Goal: Information Seeking & Learning: Learn about a topic

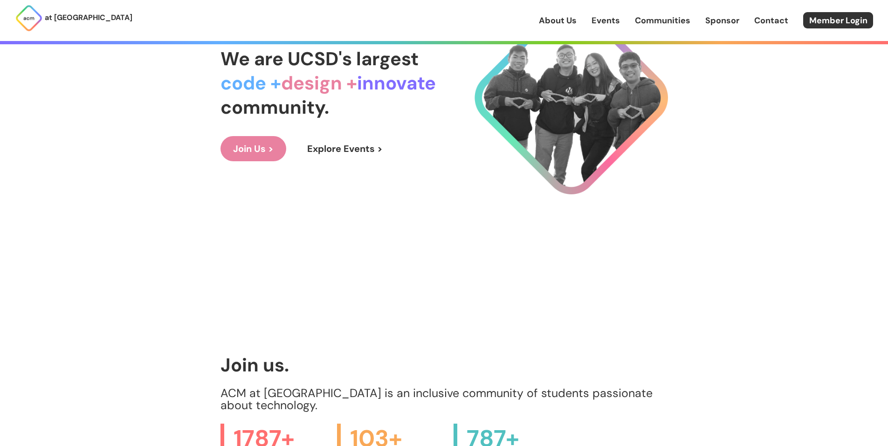
click at [333, 152] on link "Explore Events >" at bounding box center [345, 148] width 101 height 25
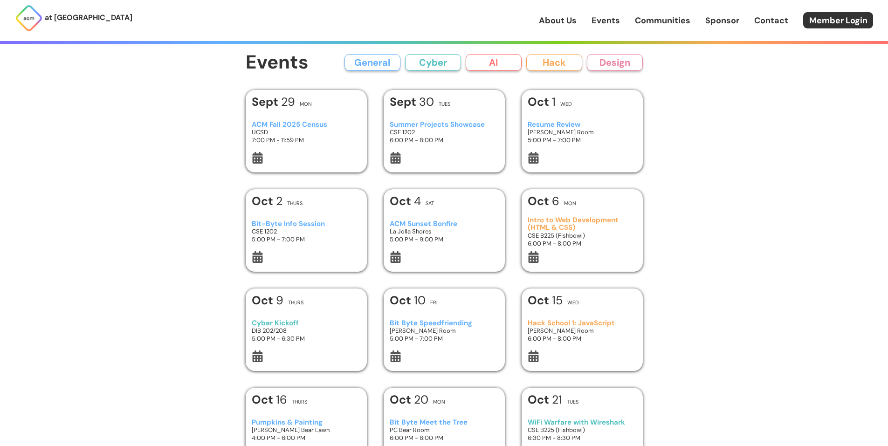
click at [439, 226] on h3 "ACM Sunset Bonfire" at bounding box center [444, 224] width 109 height 8
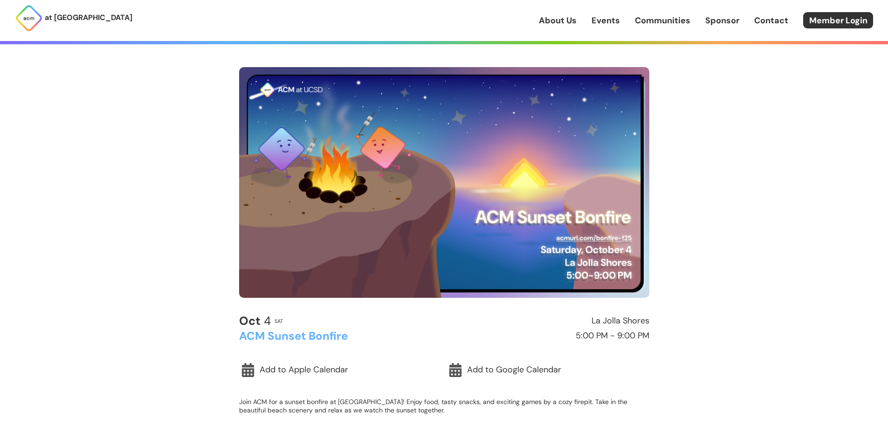
scroll to position [47, 0]
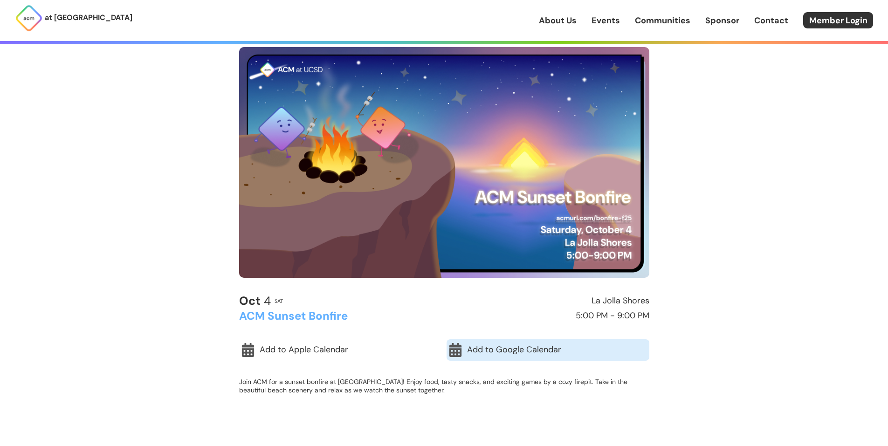
click at [523, 351] on link "Add to Google Calendar" at bounding box center [548, 349] width 203 height 21
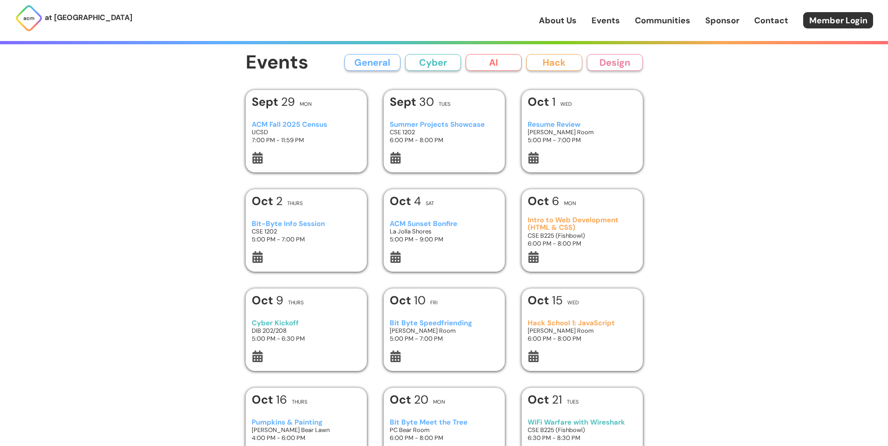
click at [380, 63] on button "General" at bounding box center [373, 62] width 56 height 17
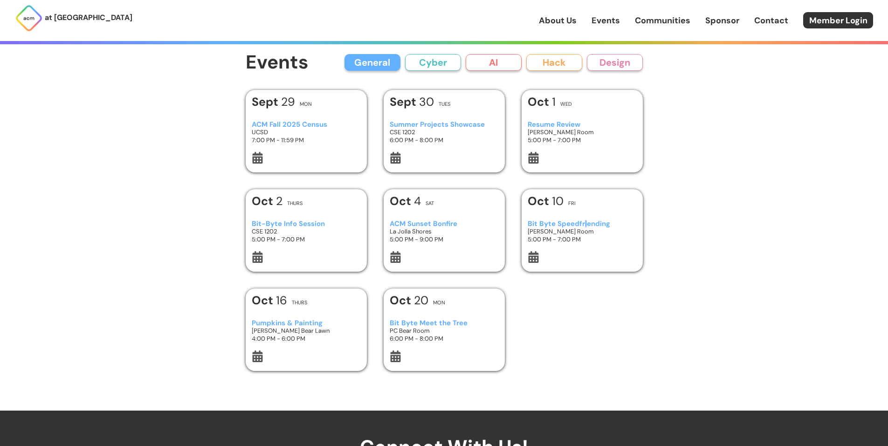
click at [583, 224] on h3 "Bit Byte Speedfriending" at bounding box center [582, 224] width 109 height 8
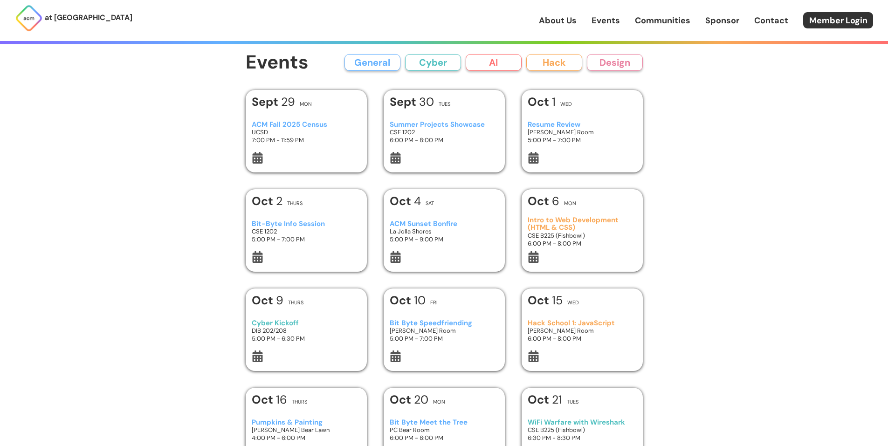
click at [414, 59] on button "Cyber" at bounding box center [433, 62] width 56 height 17
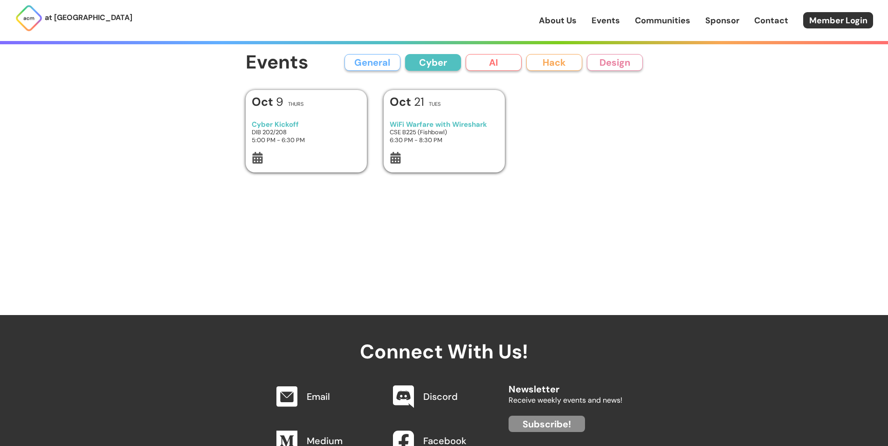
click at [491, 65] on button "AI" at bounding box center [494, 62] width 56 height 17
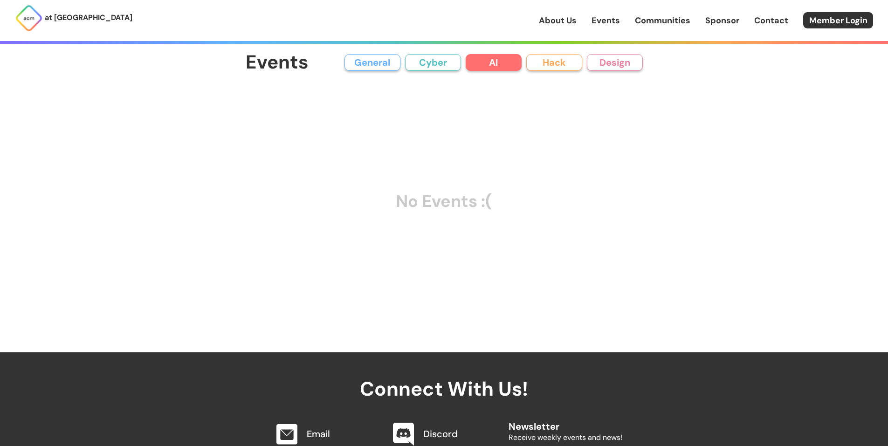
click at [557, 69] on button "Hack" at bounding box center [554, 62] width 56 height 17
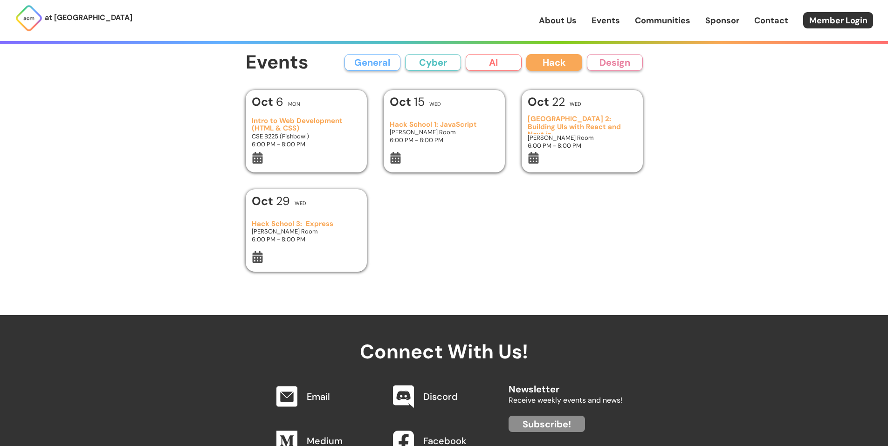
click at [635, 60] on button "Design" at bounding box center [615, 62] width 56 height 17
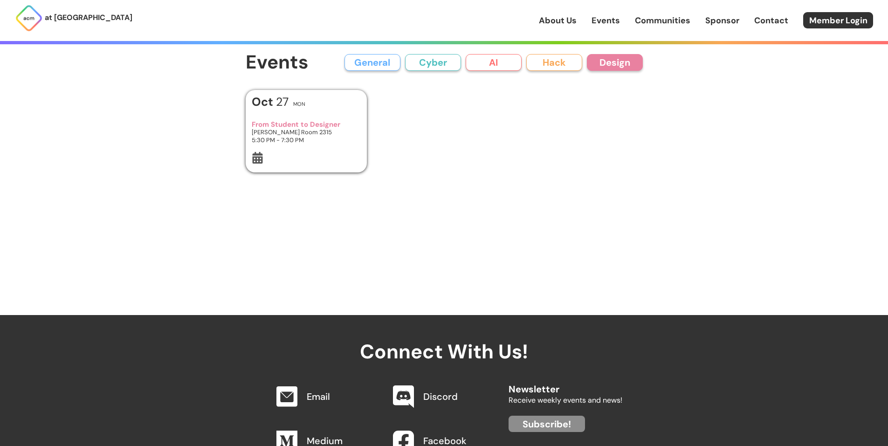
click at [569, 66] on button "Hack" at bounding box center [554, 62] width 56 height 17
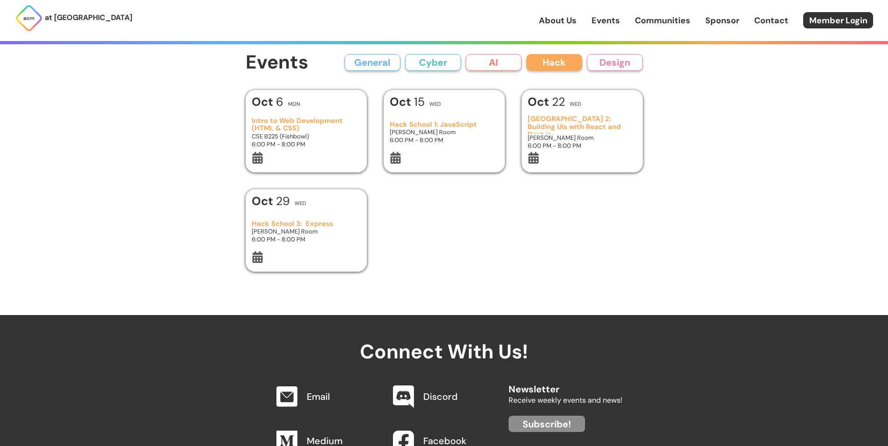
click at [58, 21] on p "at [GEOGRAPHIC_DATA]" at bounding box center [89, 18] width 88 height 12
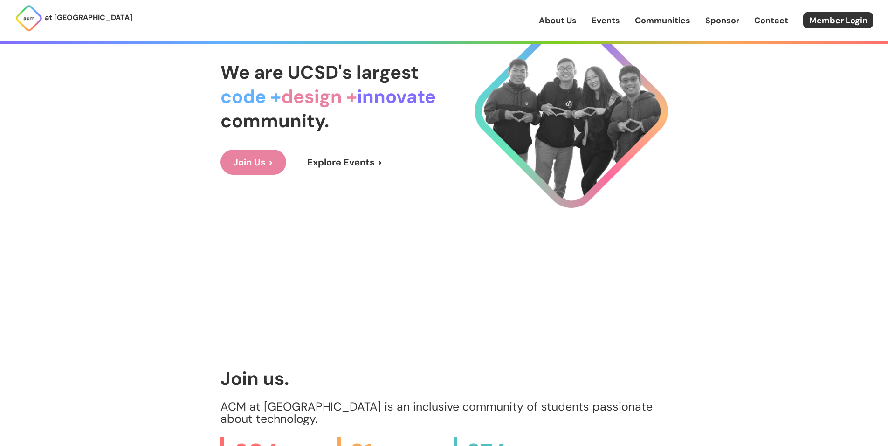
scroll to position [93, 0]
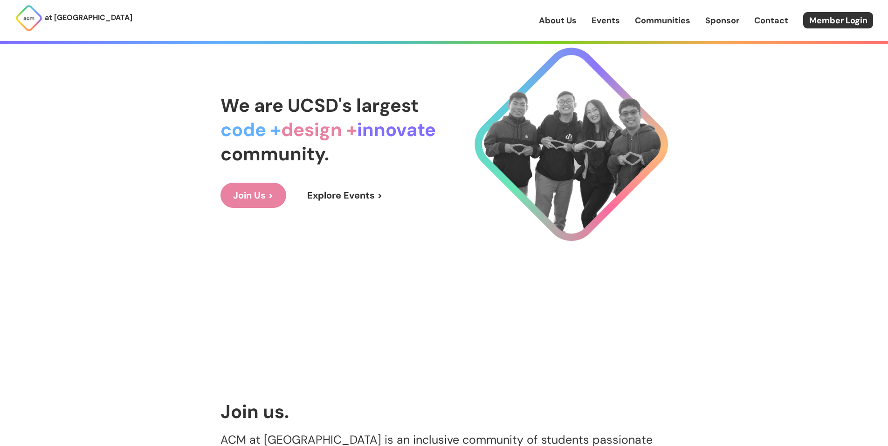
click at [249, 199] on link "Join Us >" at bounding box center [254, 195] width 66 height 25
click at [729, 21] on link "Sponsor" at bounding box center [722, 20] width 34 height 12
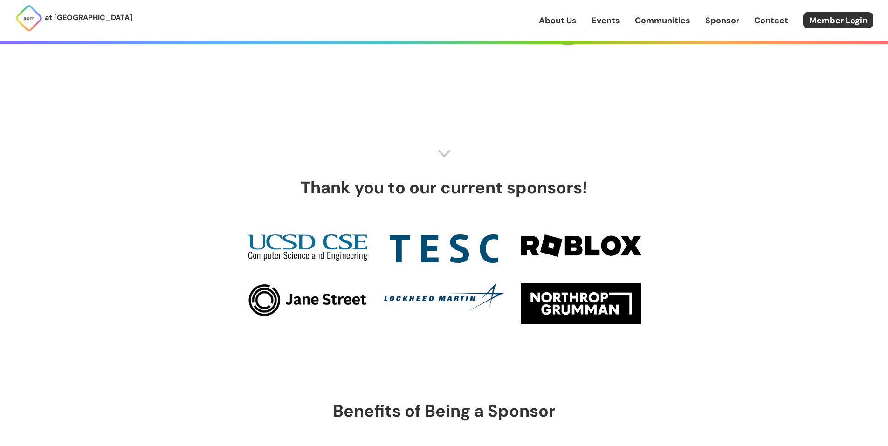
scroll to position [280, 0]
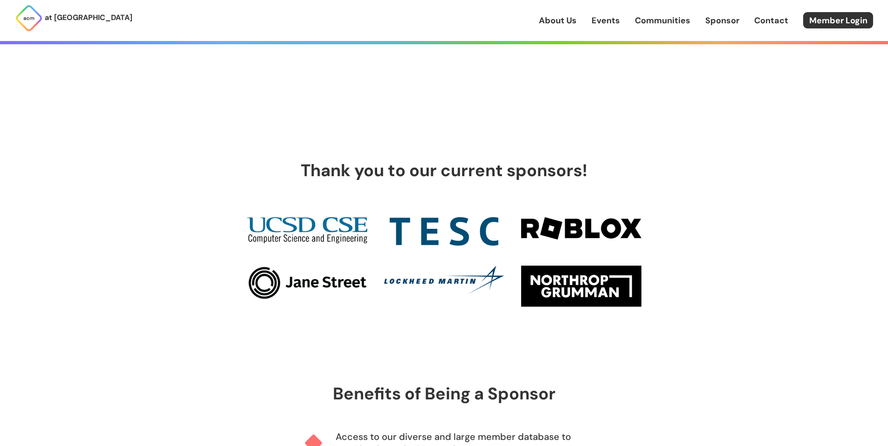
click at [446, 225] on img at bounding box center [444, 231] width 109 height 28
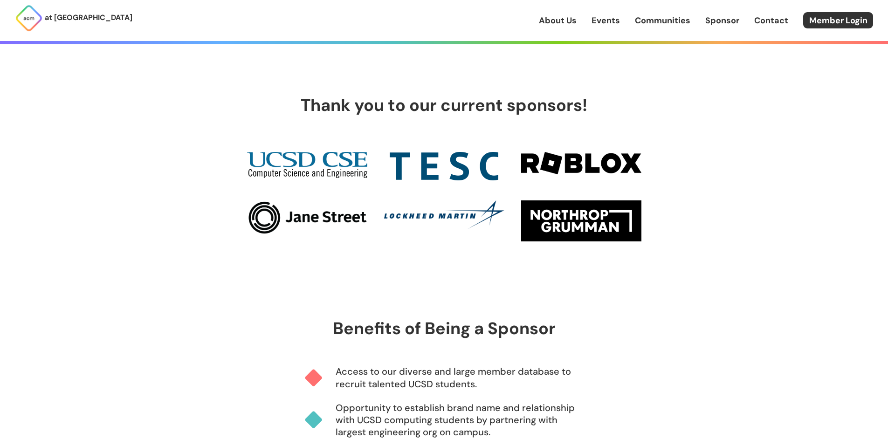
scroll to position [373, 0]
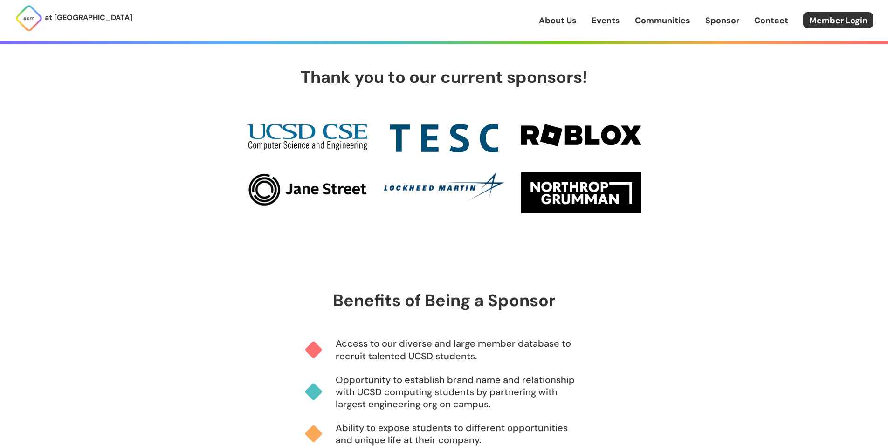
click at [454, 187] on img at bounding box center [444, 187] width 120 height 29
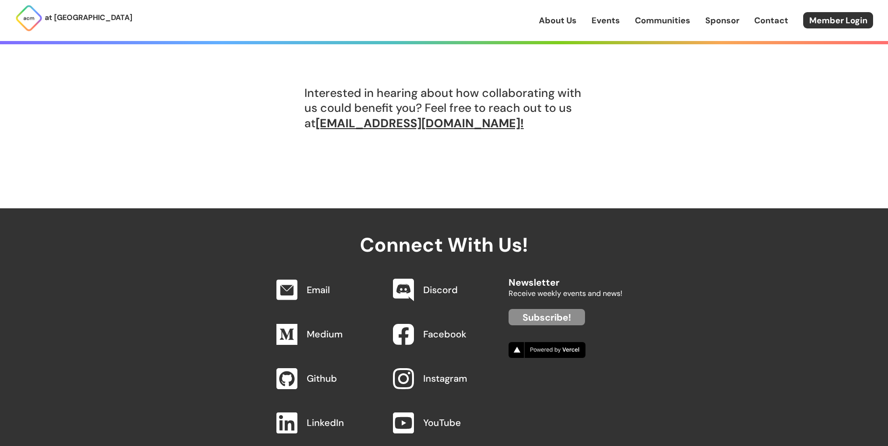
scroll to position [886, 0]
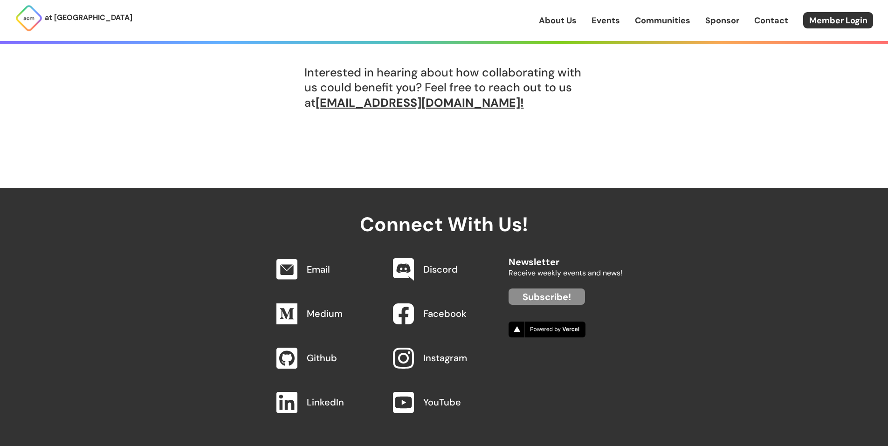
click at [310, 360] on link "Github" at bounding box center [322, 358] width 30 height 12
